Goal: Task Accomplishment & Management: Manage account settings

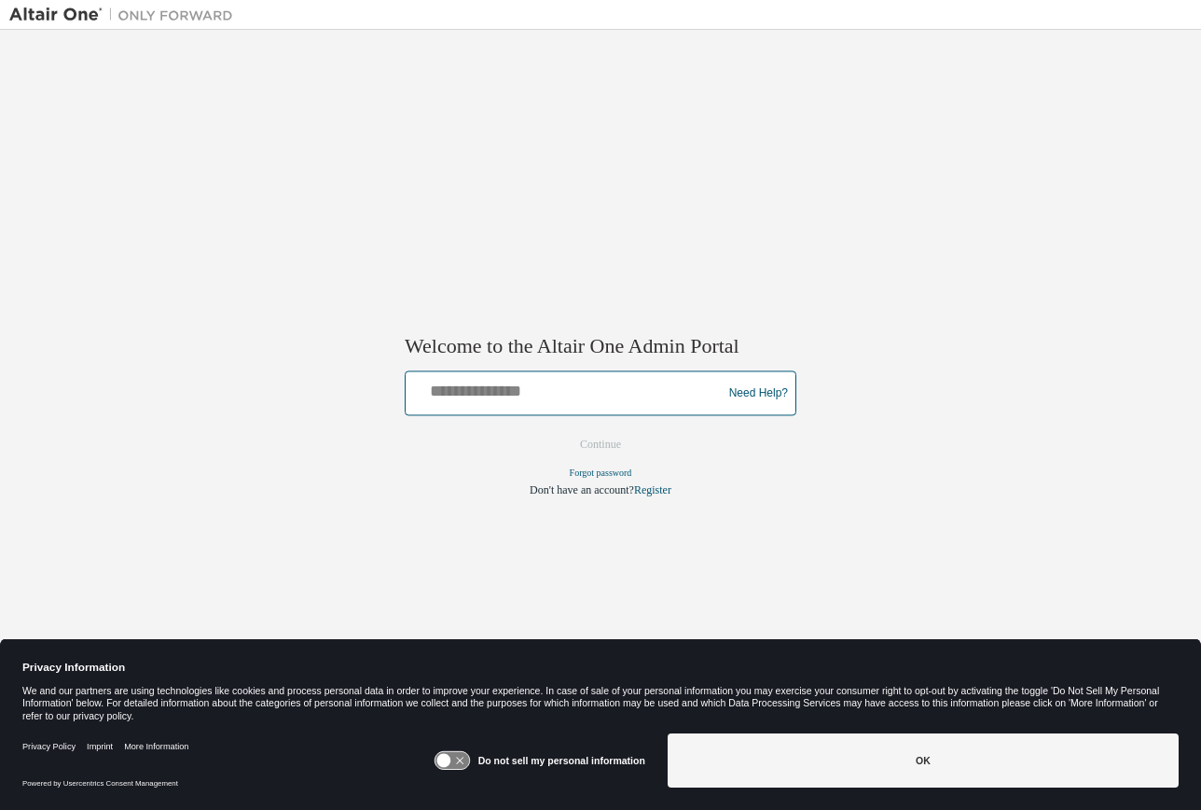
click at [463, 391] on input "text" at bounding box center [566, 389] width 307 height 27
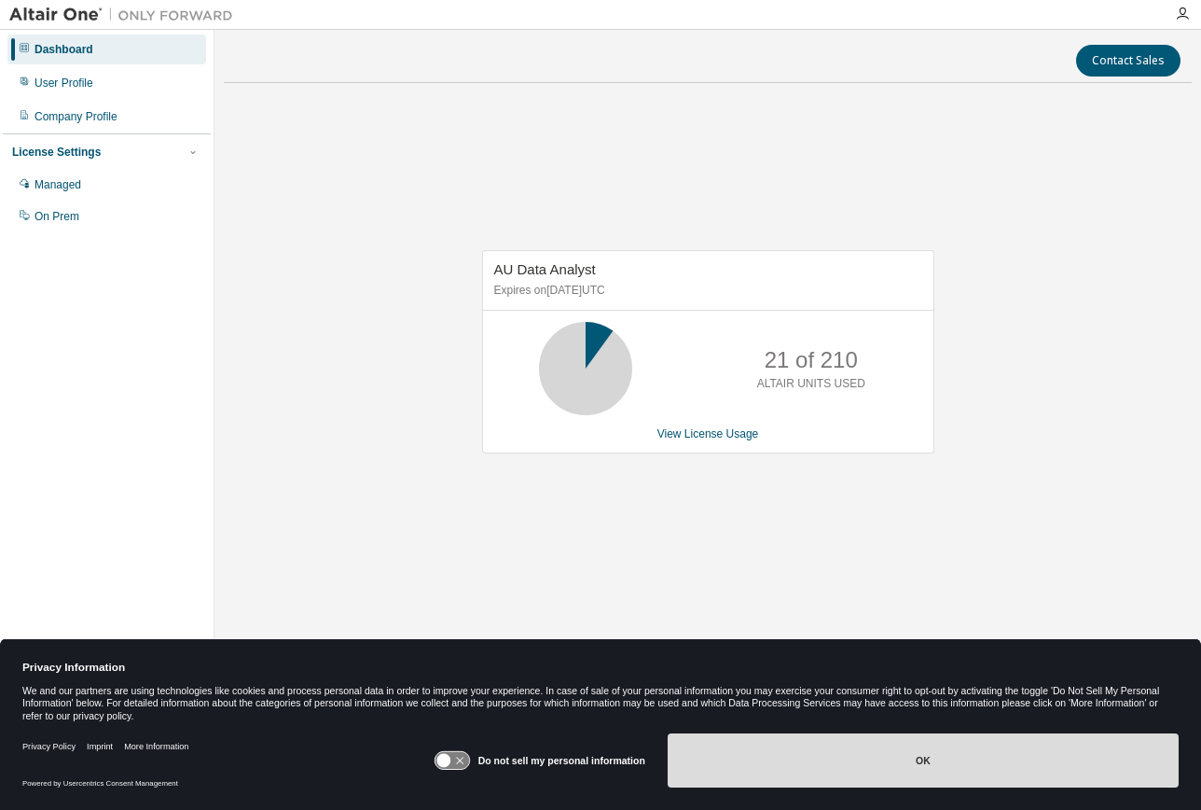
click at [836, 769] on button "OK" at bounding box center [923, 760] width 511 height 54
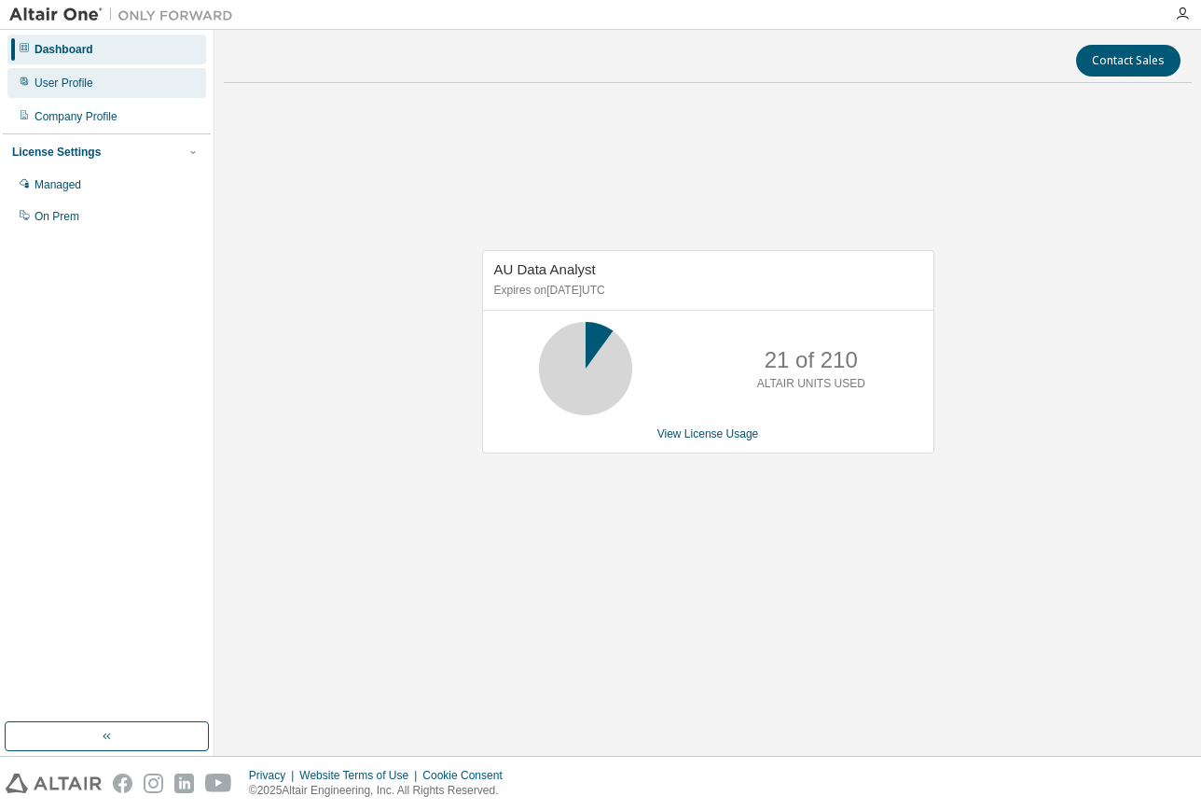
click at [57, 91] on div "User Profile" at bounding box center [106, 83] width 199 height 30
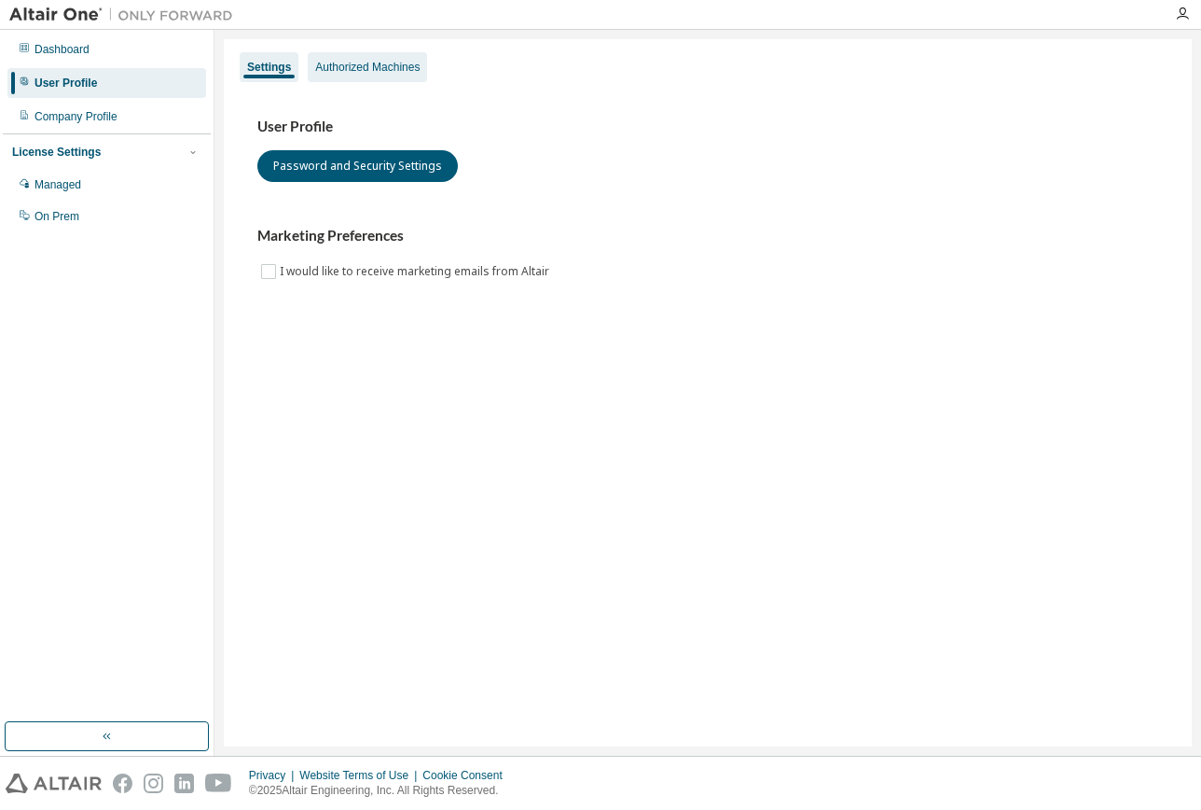
click at [377, 67] on div "Authorized Machines" at bounding box center [367, 67] width 104 height 15
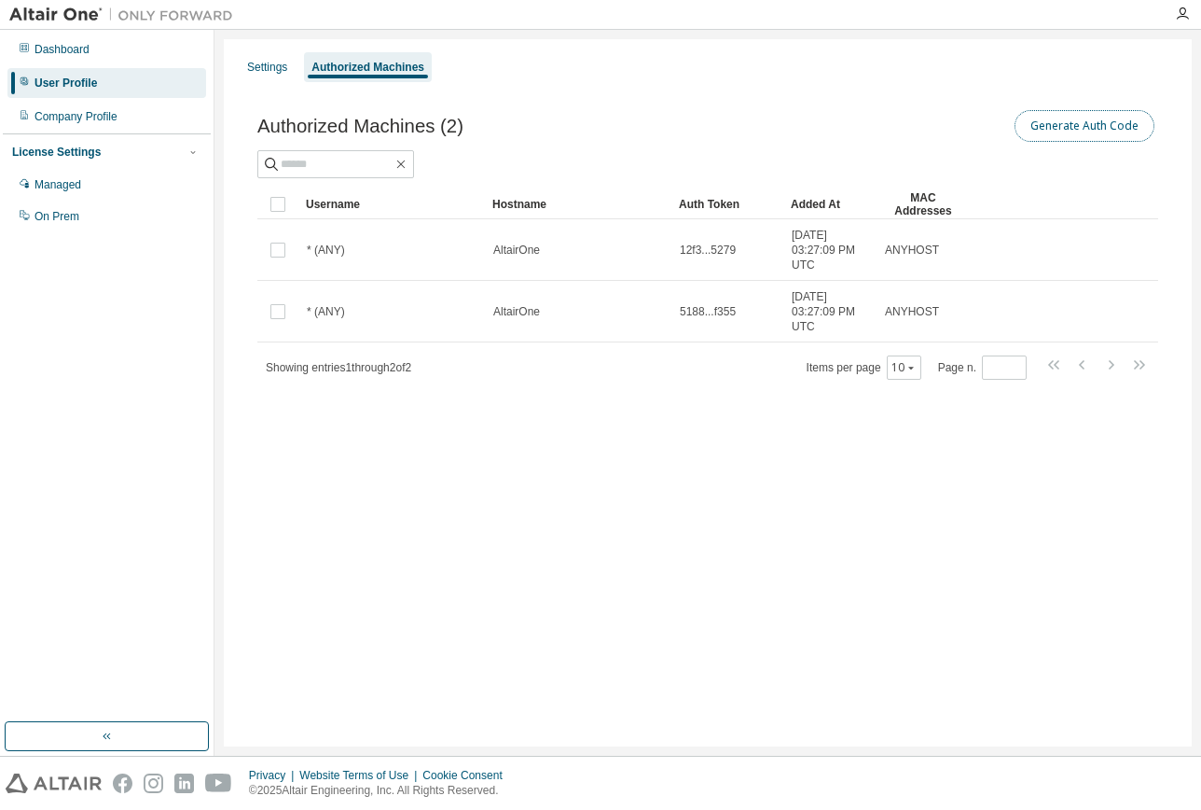
click at [1085, 126] on button "Generate Auth Code" at bounding box center [1085, 126] width 140 height 32
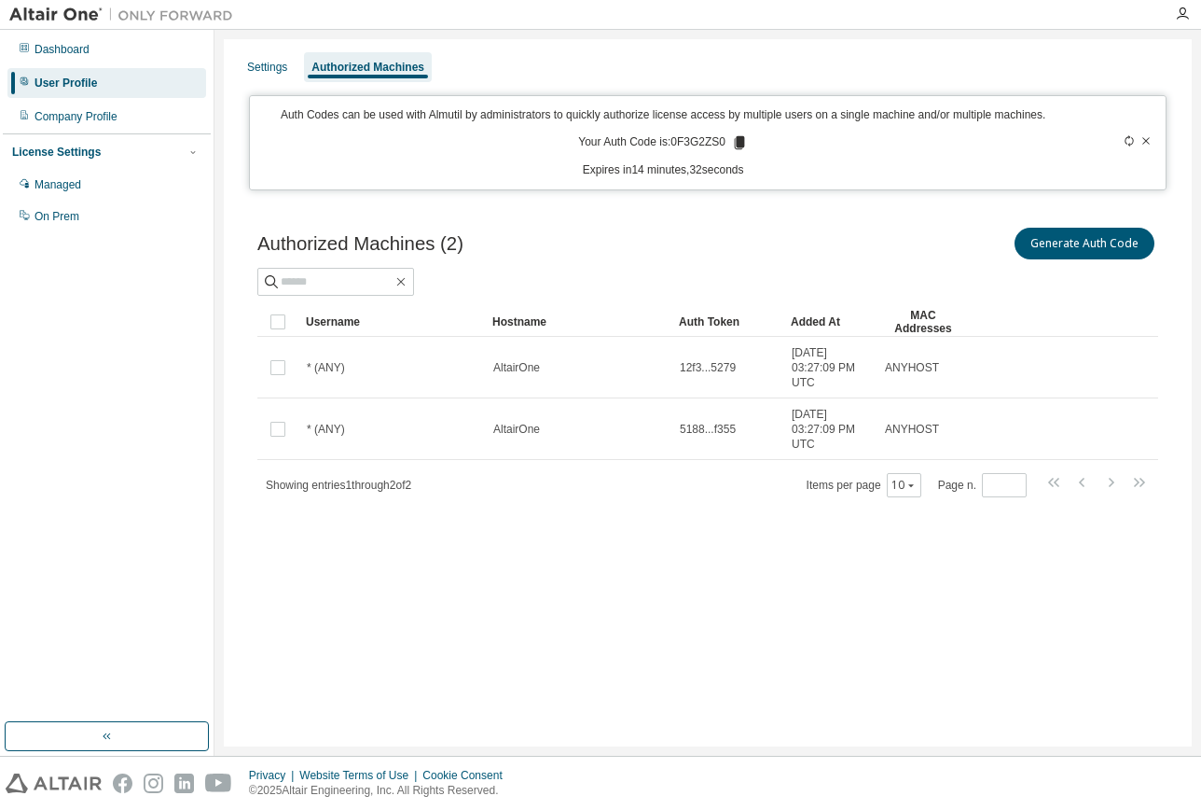
click at [184, 277] on div "Dashboard User Profile Company Profile License Settings Managed On Prem" at bounding box center [107, 376] width 208 height 686
drag, startPoint x: 722, startPoint y: 140, endPoint x: 676, endPoint y: 145, distance: 46.0
click at [676, 145] on p "Your Auth Code is: 0F3G2ZS0" at bounding box center [663, 142] width 170 height 17
copy p "0F3G2ZS0"
click at [468, 637] on div "Settings Authorized Machines Auth Codes can be used with Almutil by administrat…" at bounding box center [708, 392] width 968 height 707
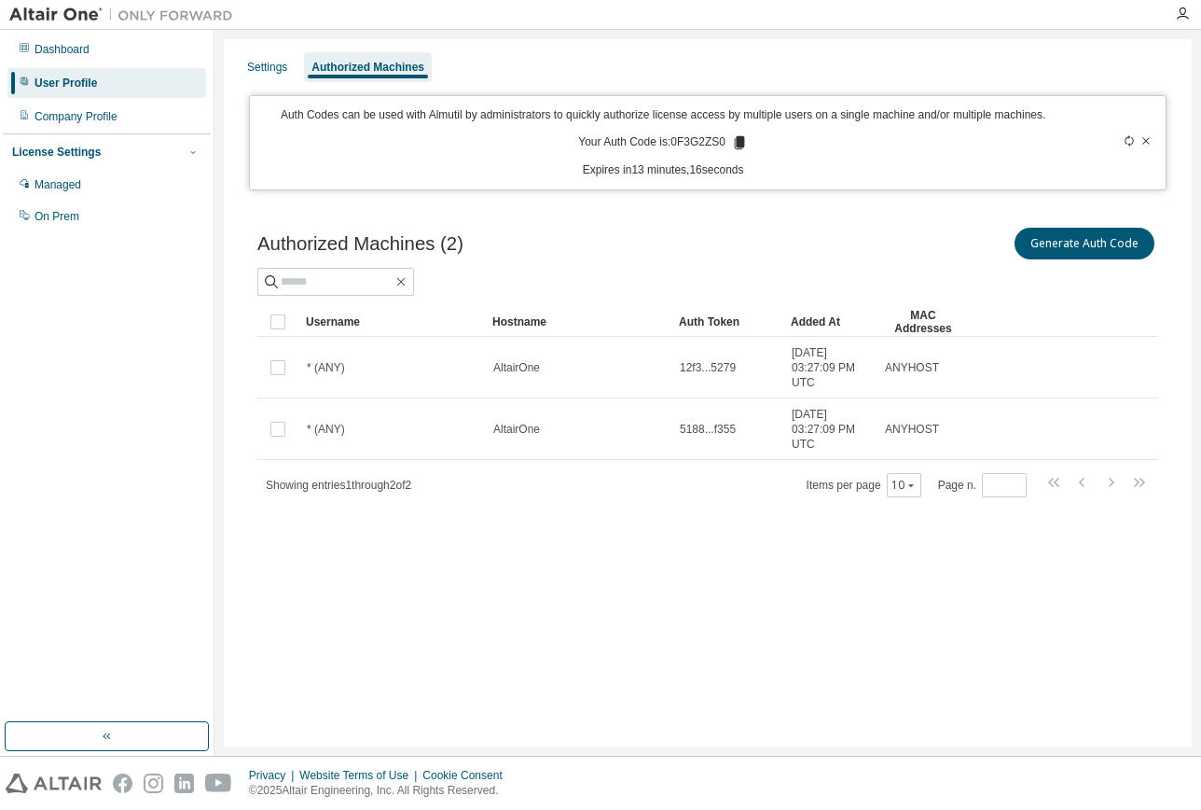
click at [588, 366] on div "AltairOne" at bounding box center [578, 367] width 170 height 15
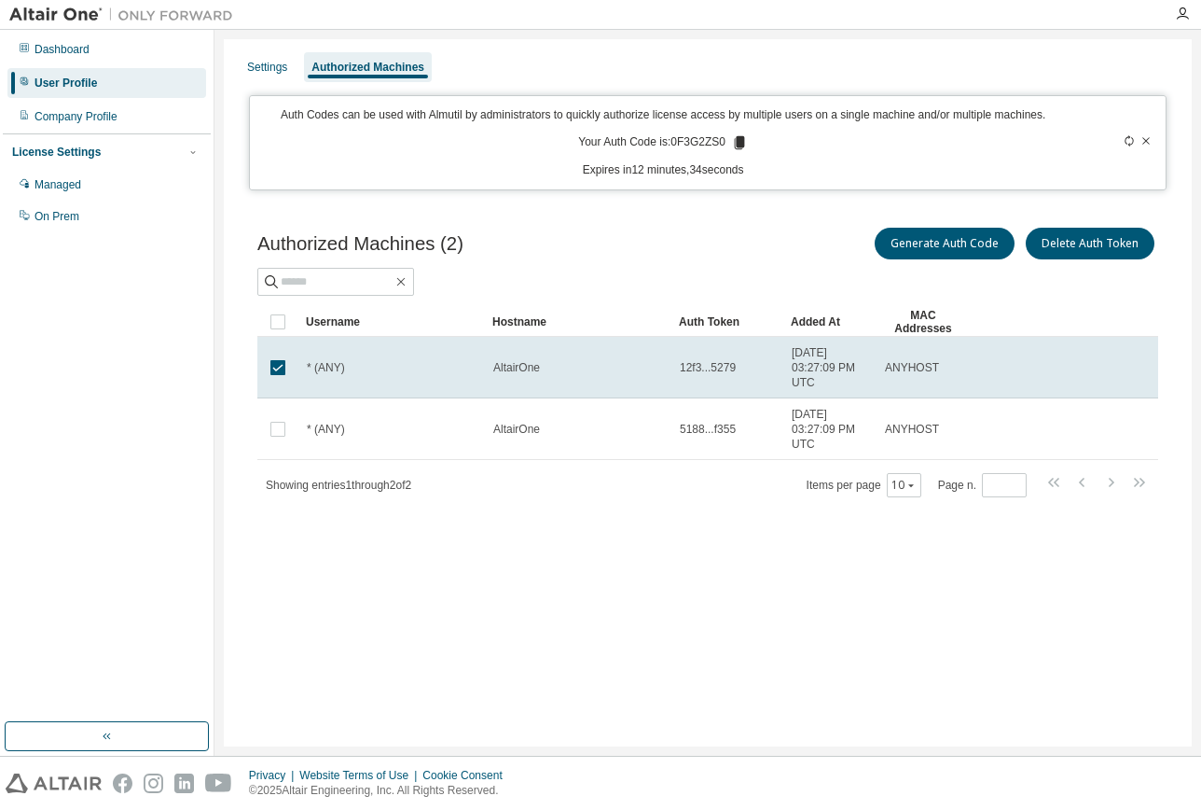
click at [751, 628] on div "Settings Authorized Machines Auth Codes can be used with Almutil by administrat…" at bounding box center [708, 392] width 968 height 707
click at [1059, 249] on button "Delete Auth Token" at bounding box center [1090, 244] width 129 height 32
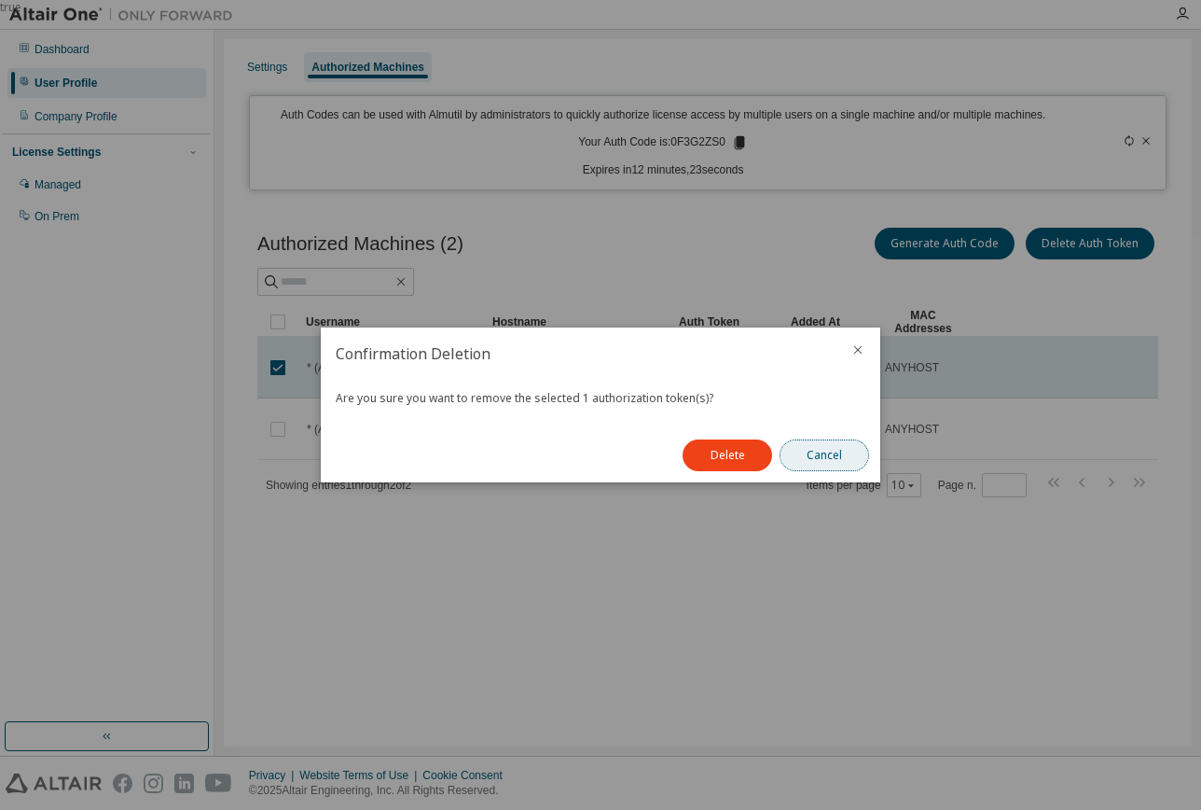
click at [828, 457] on button "Cancel" at bounding box center [825, 455] width 90 height 32
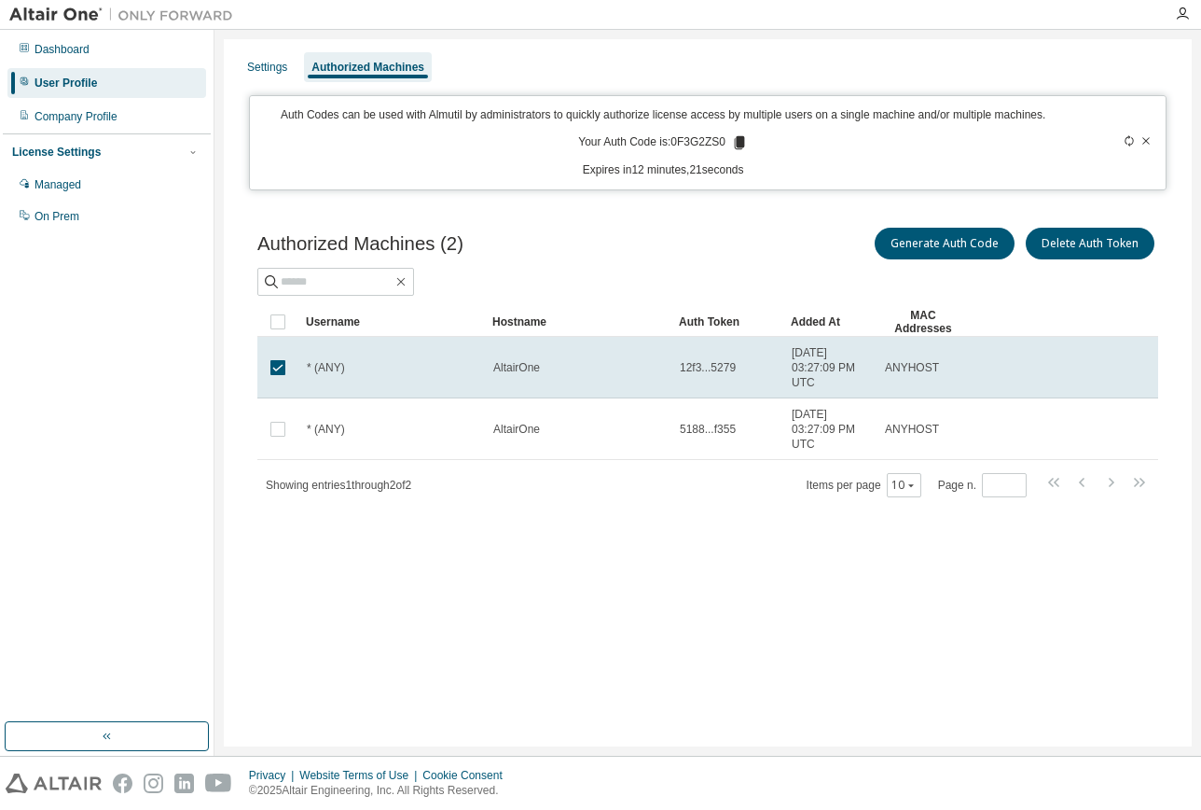
click at [444, 574] on div "Settings Authorized Machines Auth Codes can be used with Almutil by administrat…" at bounding box center [708, 392] width 968 height 707
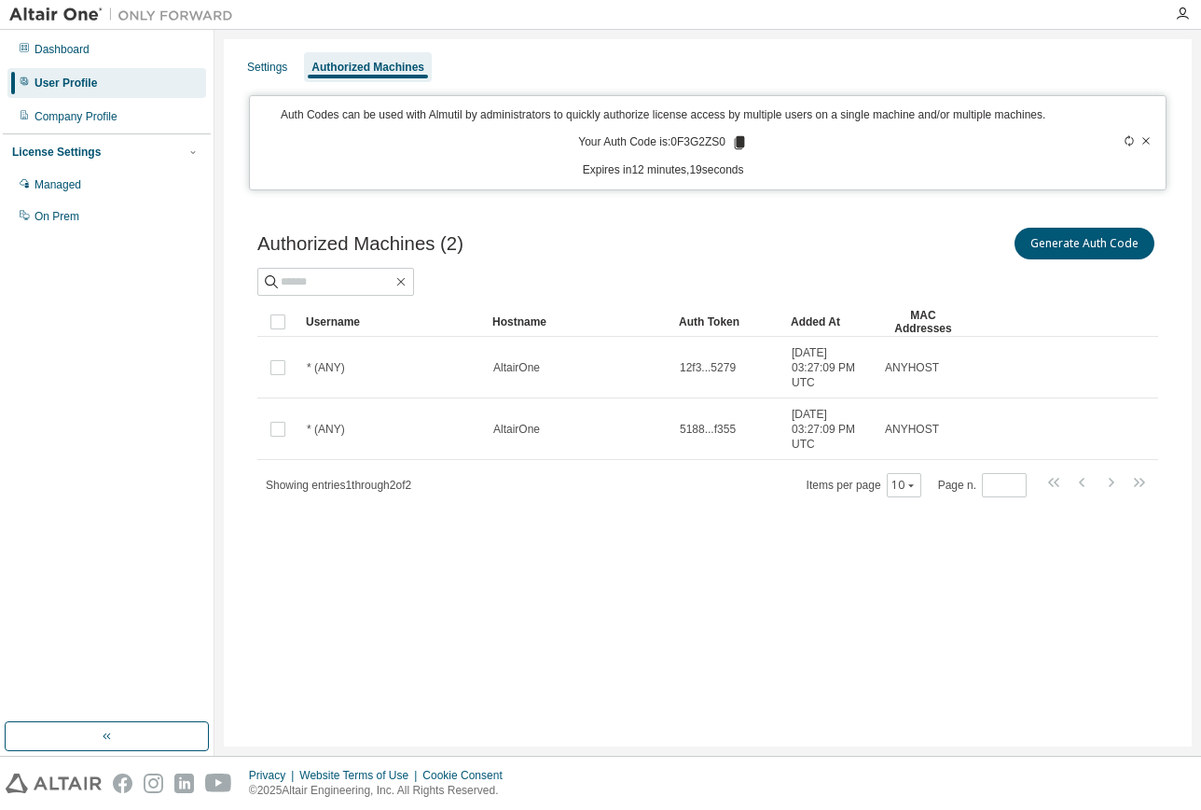
click at [459, 611] on div "Settings Authorized Machines Auth Codes can be used with Almutil by administrat…" at bounding box center [708, 392] width 968 height 707
click at [433, 365] on div "* (ANY)" at bounding box center [392, 367] width 170 height 15
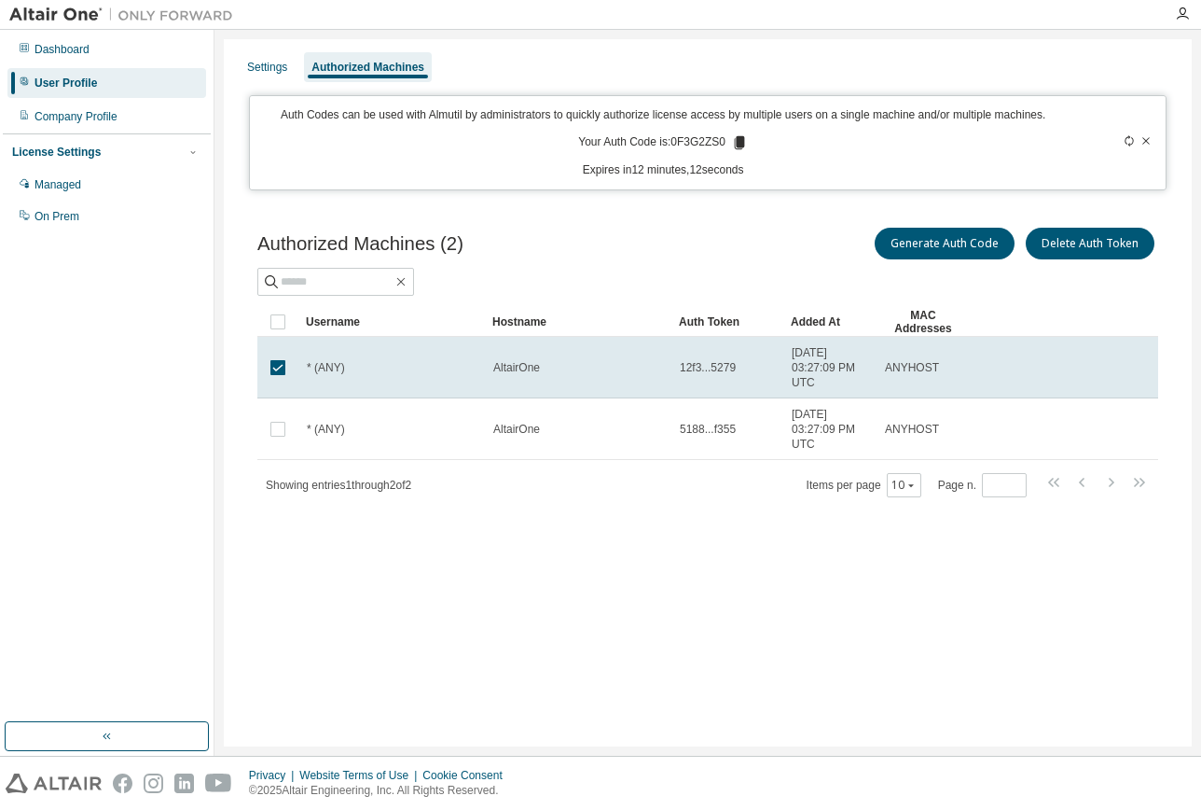
click at [424, 361] on div "* (ANY)" at bounding box center [392, 367] width 170 height 15
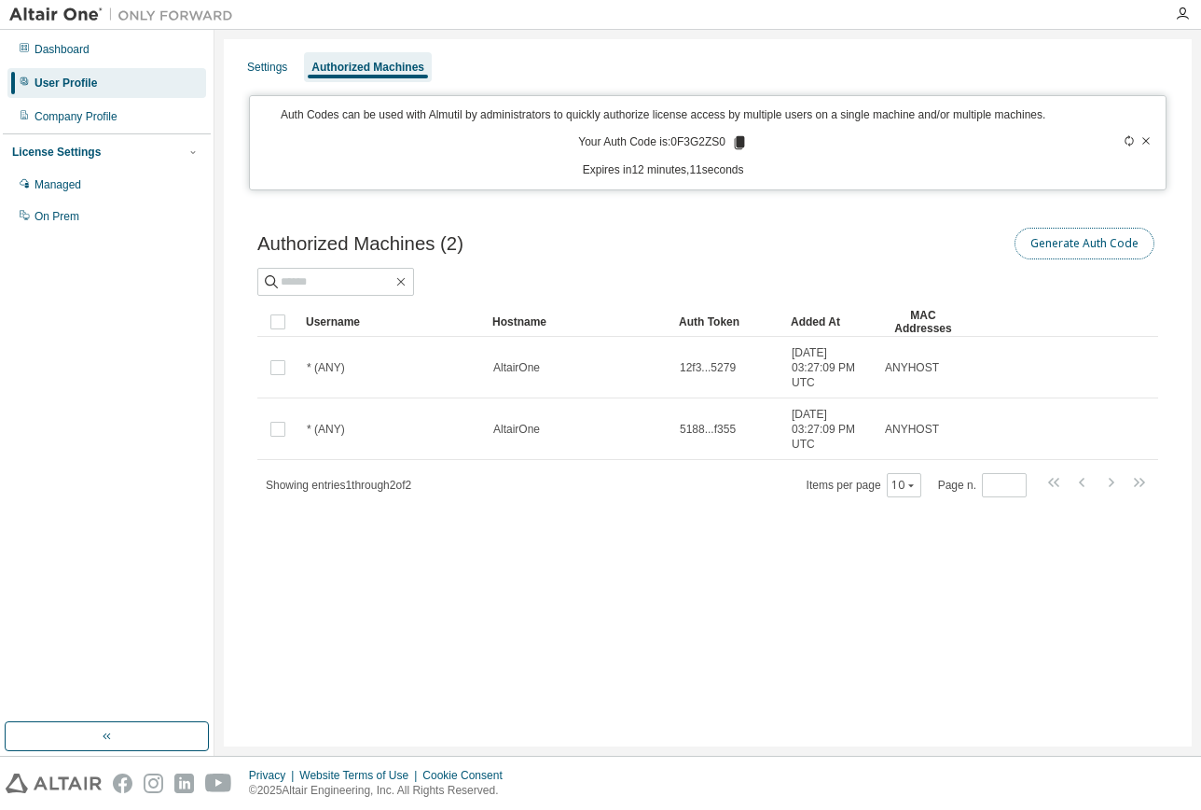
click at [1084, 240] on button "Generate Auth Code" at bounding box center [1085, 244] width 140 height 32
click at [1059, 238] on button "Generate Auth Code" at bounding box center [1085, 244] width 140 height 32
click at [1066, 235] on button "Generate Auth Code" at bounding box center [1085, 244] width 140 height 32
click at [582, 376] on td "AltairOne" at bounding box center [578, 368] width 187 height 62
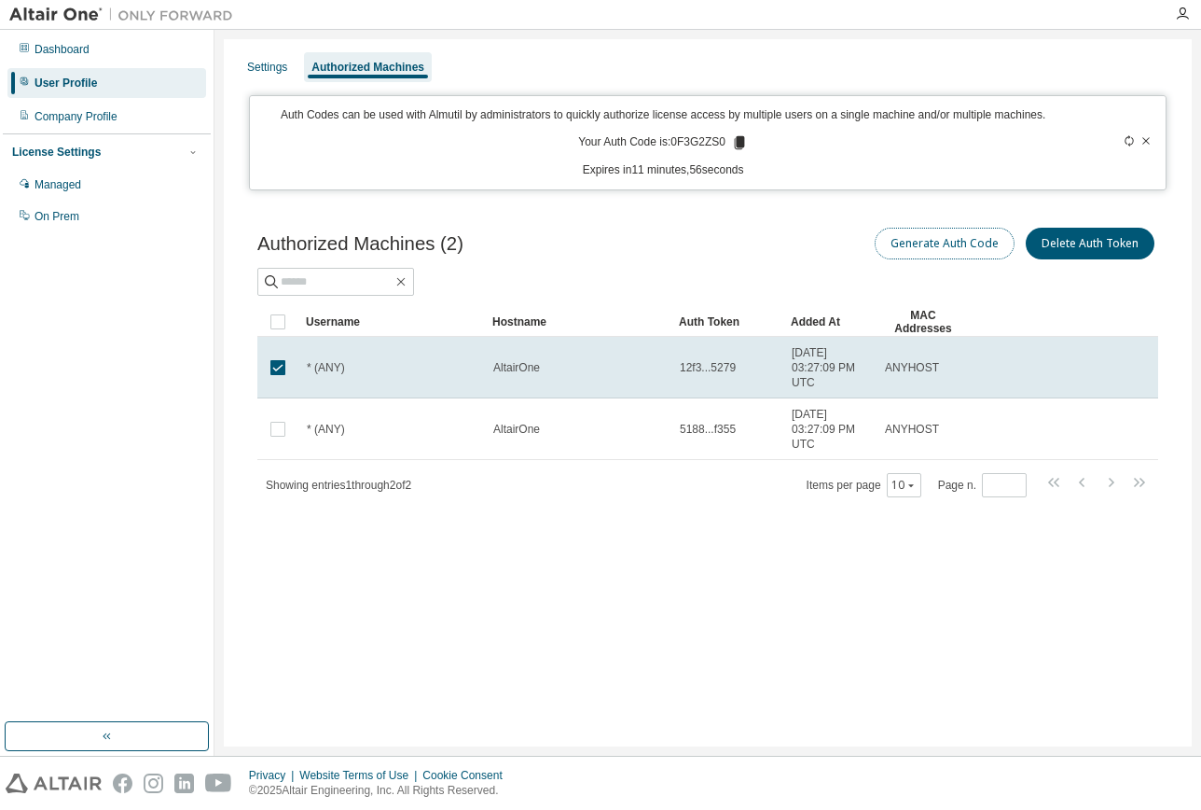
click at [966, 244] on button "Generate Auth Code" at bounding box center [945, 244] width 140 height 32
click at [910, 252] on button "Generate Auth Code" at bounding box center [945, 244] width 140 height 32
drag, startPoint x: 672, startPoint y: 141, endPoint x: 724, endPoint y: 141, distance: 51.3
click at [724, 141] on p "Your Auth Code is: 0F3G2ZS0" at bounding box center [663, 142] width 170 height 17
click at [1127, 140] on icon at bounding box center [1129, 140] width 11 height 11
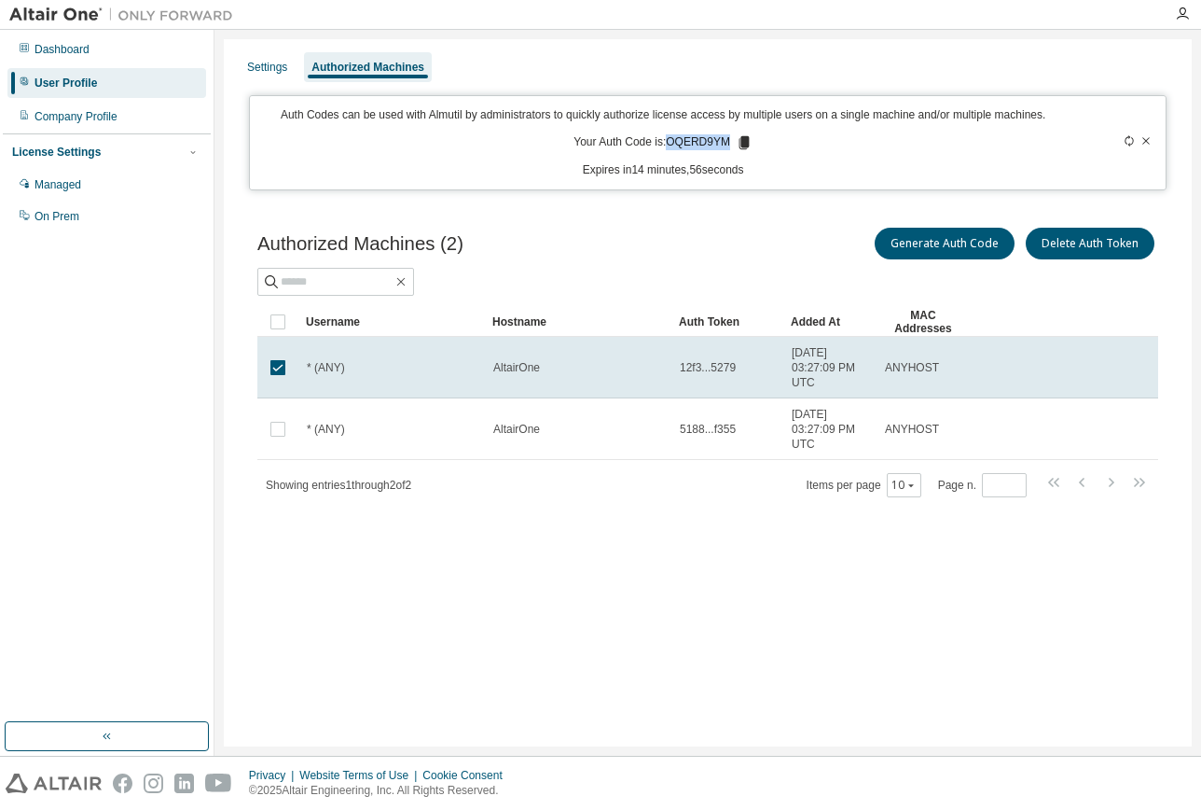
drag, startPoint x: 667, startPoint y: 139, endPoint x: 727, endPoint y: 139, distance: 60.6
click at [727, 139] on p "Your Auth Code is: OQERD9YM" at bounding box center [663, 142] width 179 height 17
drag, startPoint x: 727, startPoint y: 139, endPoint x: 709, endPoint y: 143, distance: 19.0
copy p "OQERD9YM"
click at [339, 215] on div "Authorized Machines (2) Generate Auth Code Delete Auth Token Clear Load Save Sa…" at bounding box center [708, 373] width 946 height 345
